Goal: Task Accomplishment & Management: Complete application form

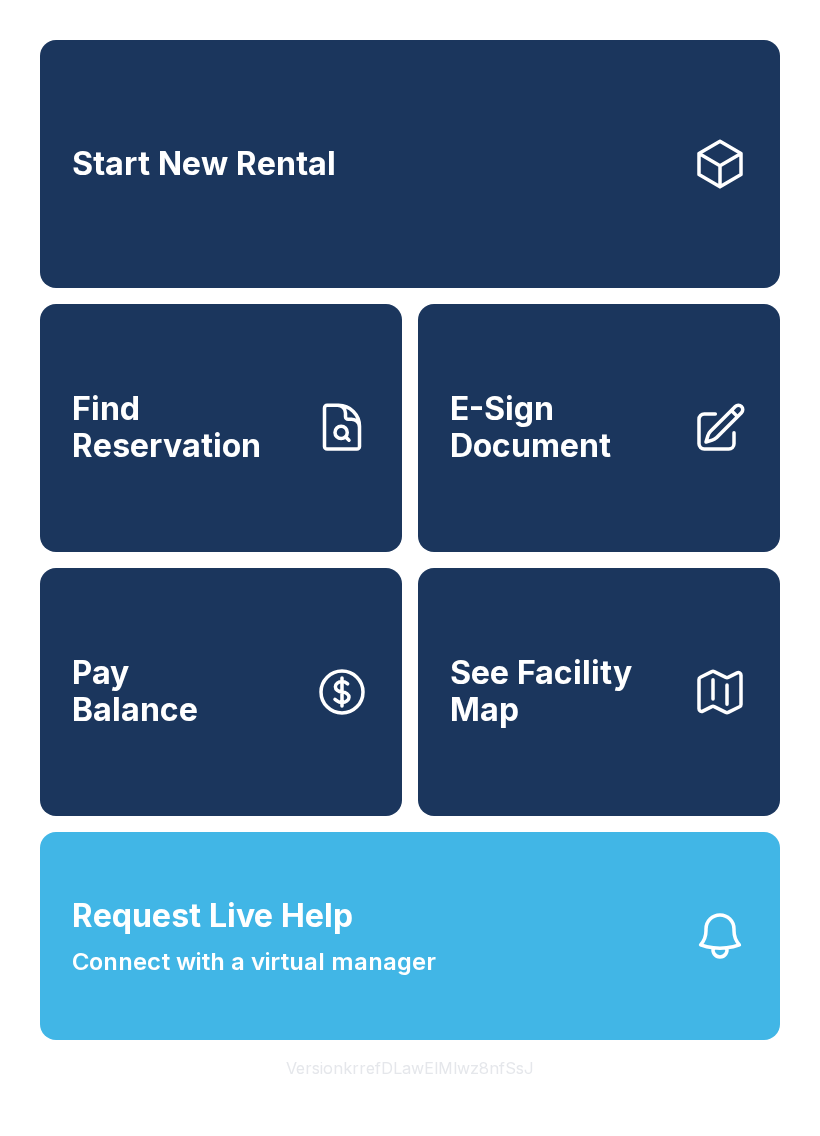
click at [399, 669] on button "Pay Balance" at bounding box center [221, 692] width 362 height 248
click at [448, 959] on button "Request Live Help Connect with a virtual manager" at bounding box center [410, 936] width 740 height 208
click at [569, 427] on span "E-Sign Document" at bounding box center [563, 427] width 226 height 73
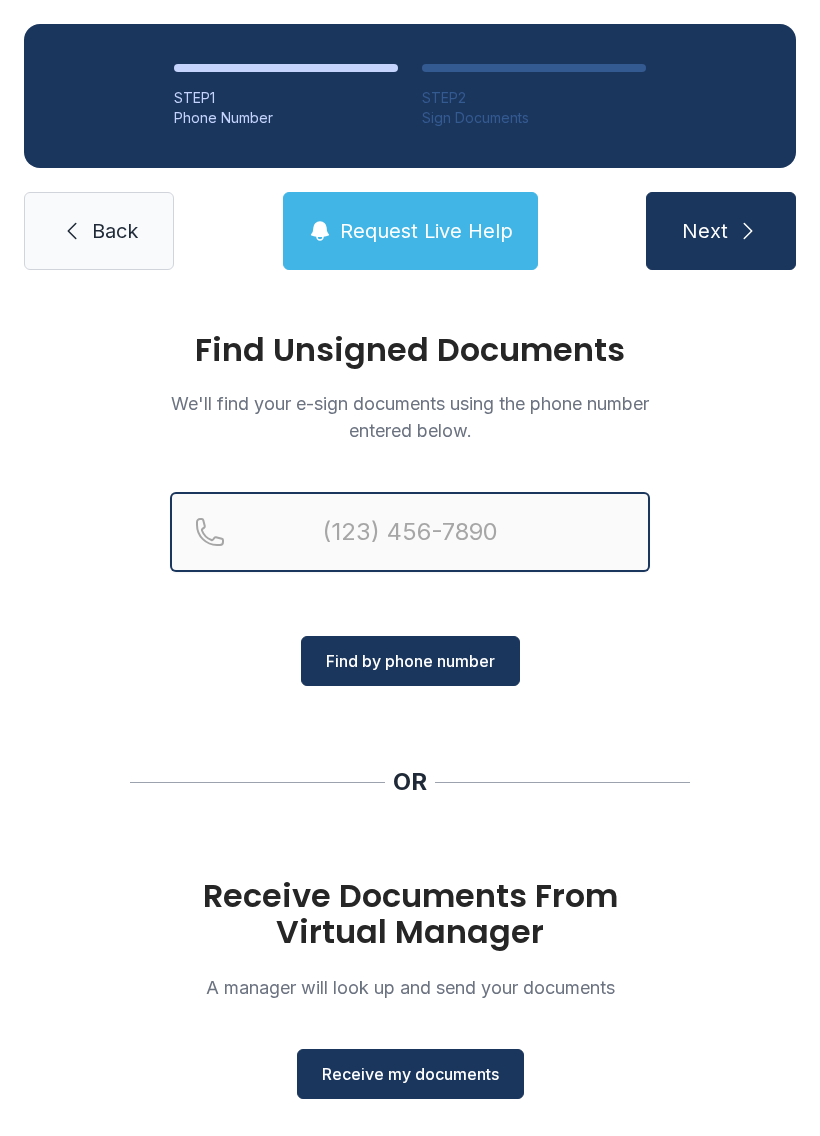
click at [314, 524] on input "Reservation phone number" at bounding box center [410, 532] width 480 height 80
type input "(813) 294-"
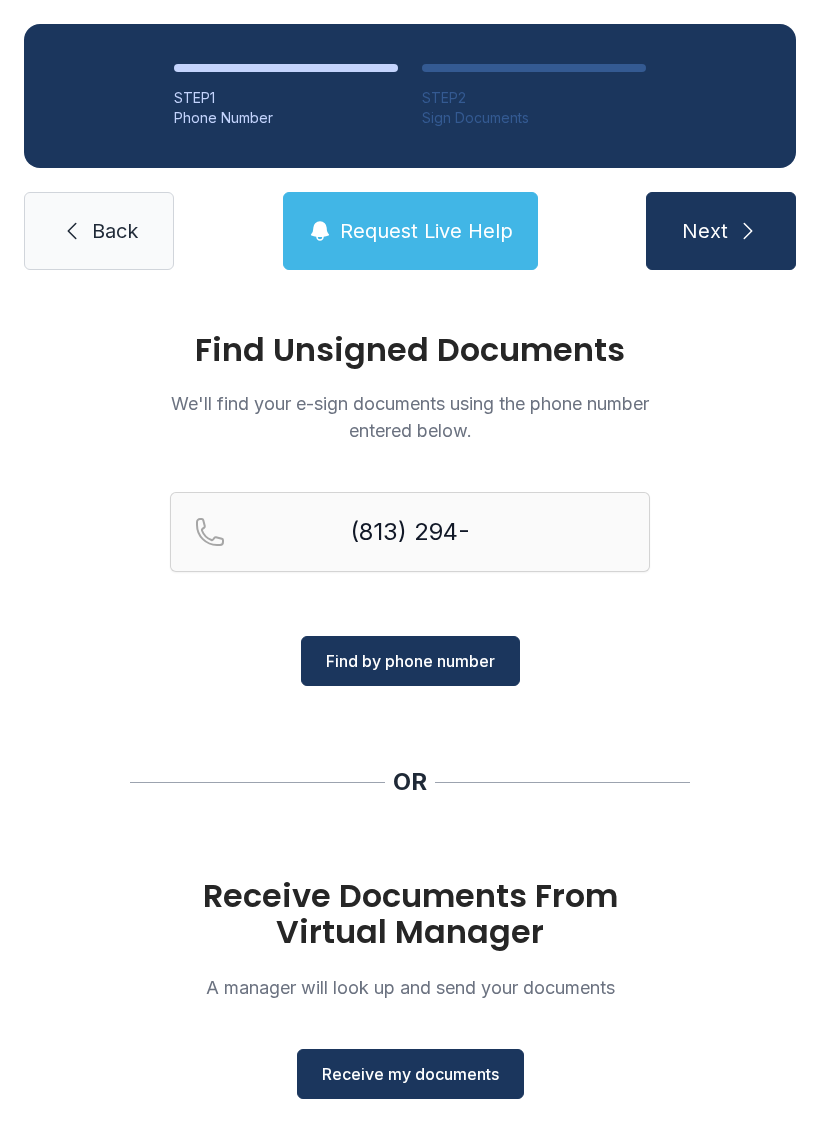
click at [743, 649] on div "Find Unsigned Documents We'll find your e-sign documents using the phone number…" at bounding box center [410, 736] width 820 height 885
click at [409, 1063] on span "Receive my documents" at bounding box center [410, 1074] width 177 height 24
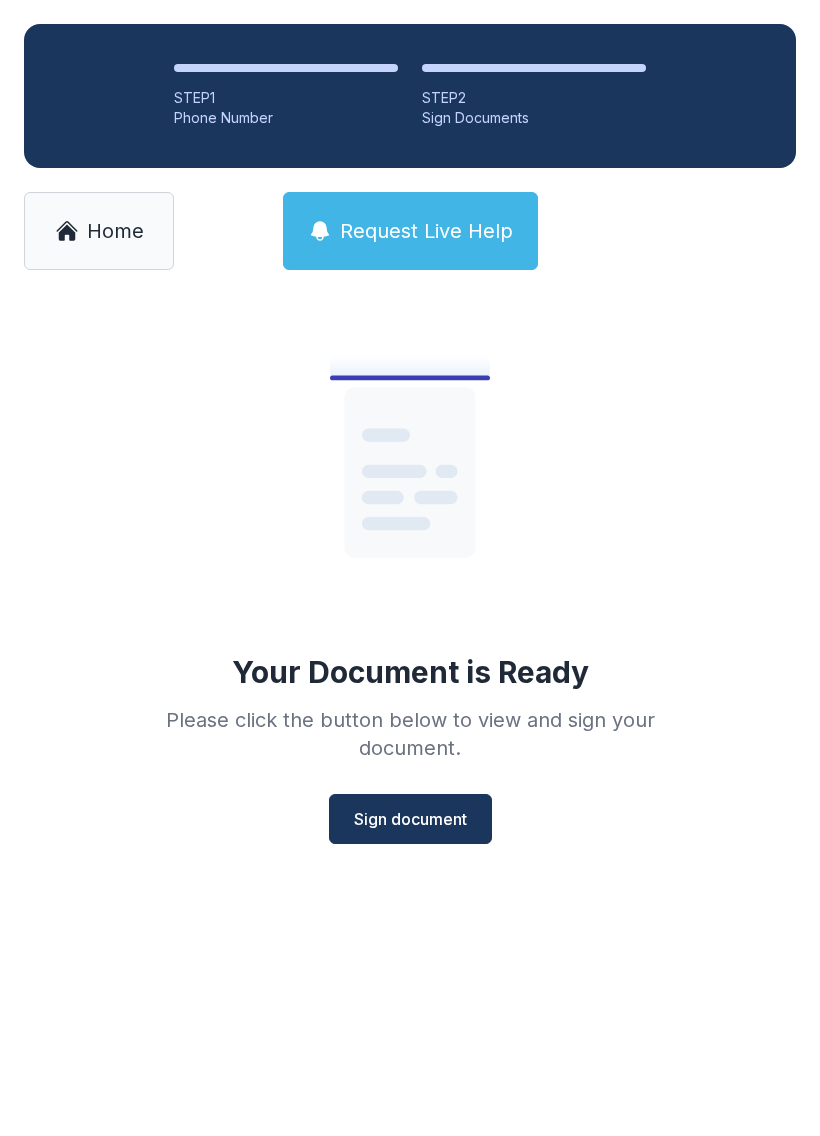
click at [437, 813] on span "Sign document" at bounding box center [410, 819] width 113 height 24
